Goal: Use online tool/utility

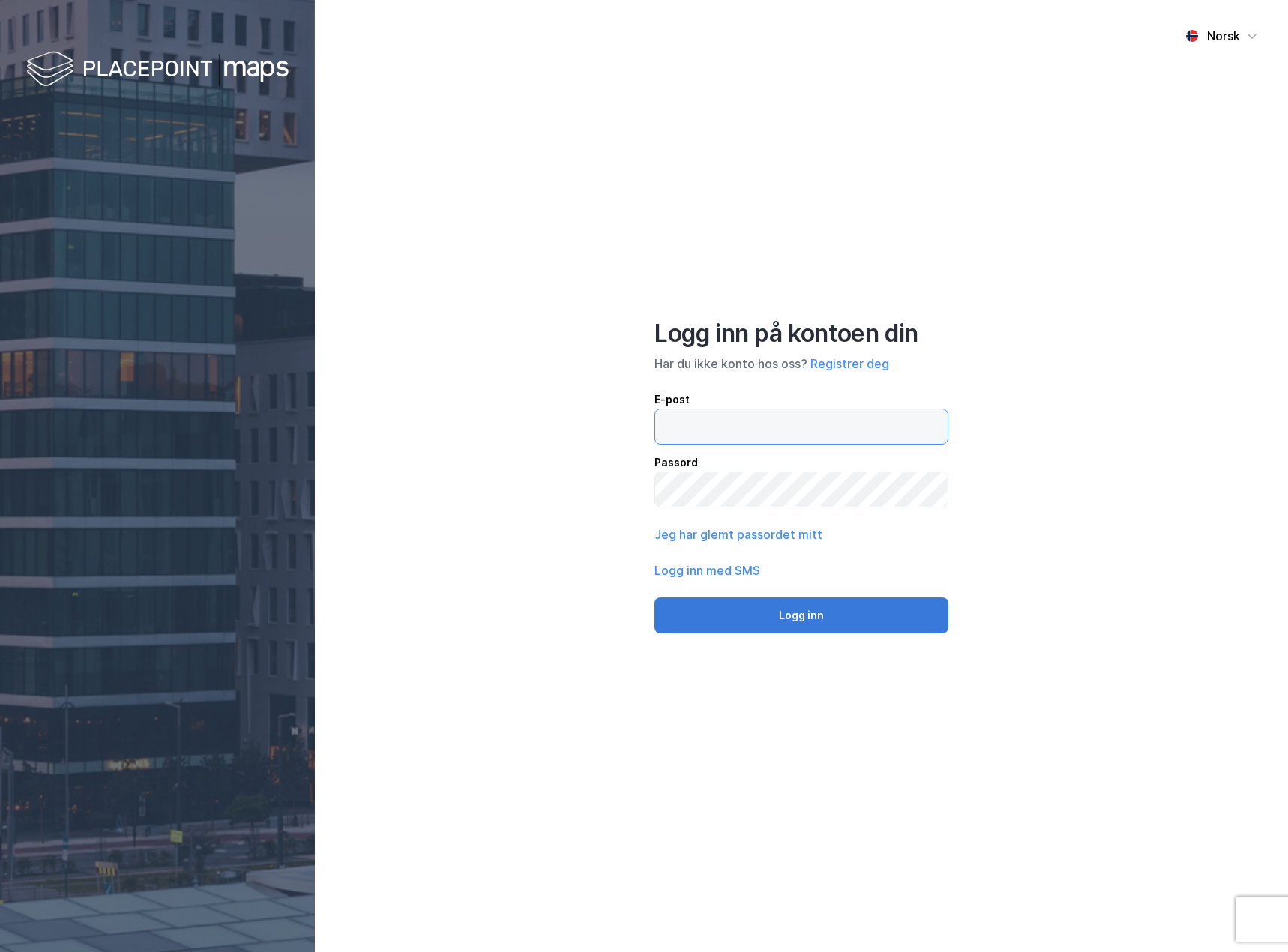
type input "[EMAIL_ADDRESS][DOMAIN_NAME]"
click at [822, 616] on button "Logg inn" at bounding box center [801, 615] width 293 height 36
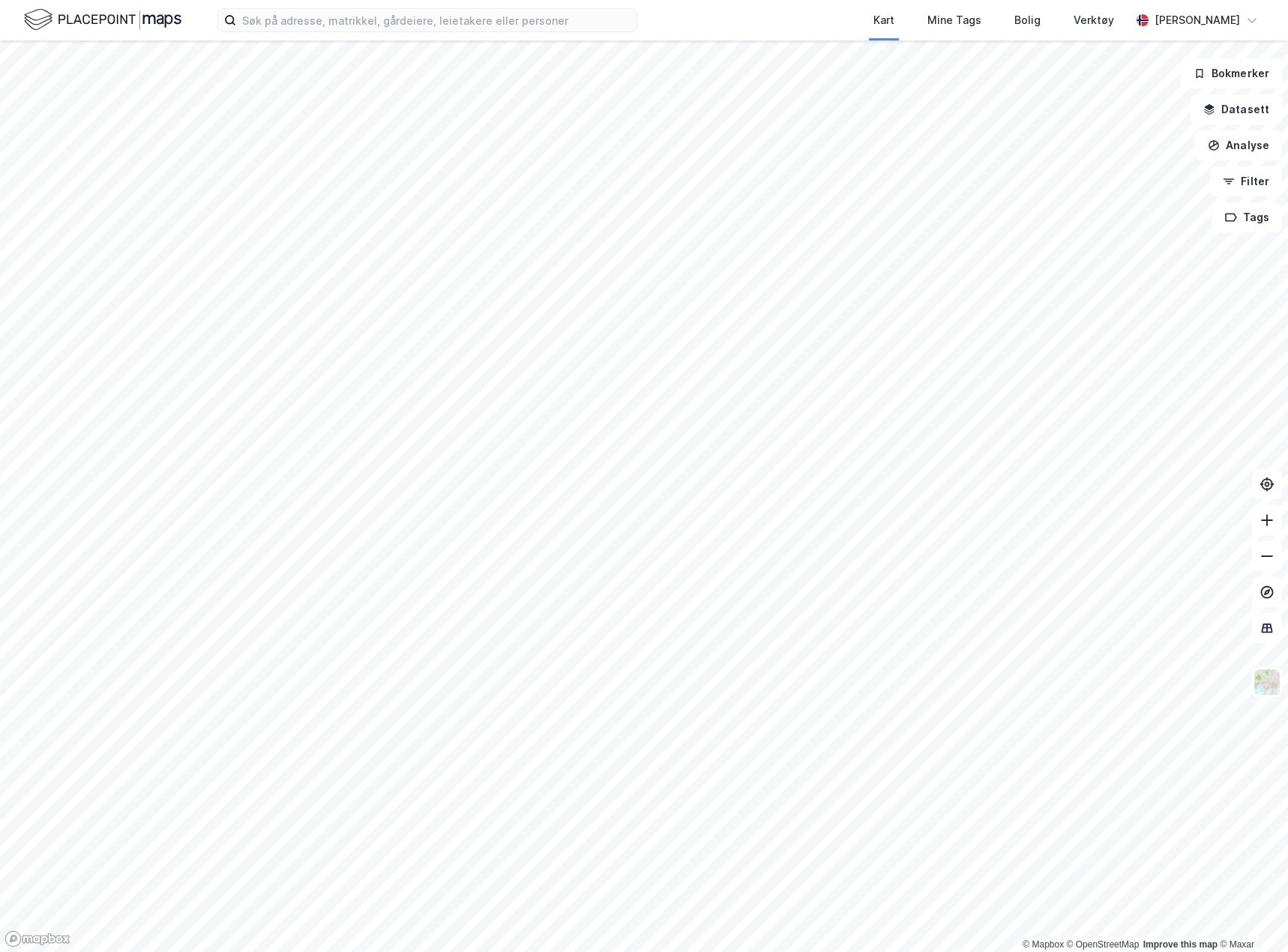
click at [1287, 531] on html "Kart Mine Tags Bolig Verktøy [PERSON_NAME] © Mapbox © OpenStreetMap Improve thi…" at bounding box center [644, 476] width 1288 height 952
click at [1287, 259] on html "Kart Mine Tags Bolig Verktøy [PERSON_NAME] © Mapbox © OpenStreetMap Improve thi…" at bounding box center [644, 476] width 1288 height 952
